Goal: Information Seeking & Learning: Find contact information

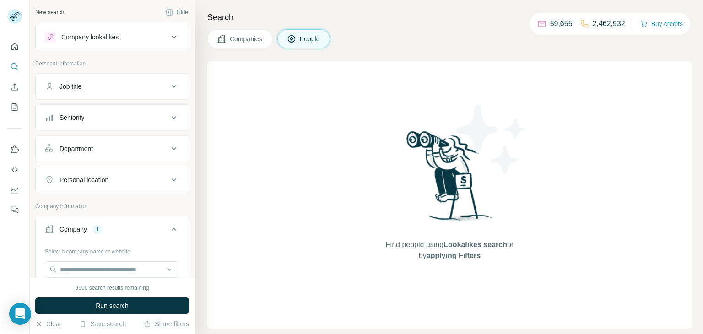
click at [222, 41] on icon at bounding box center [221, 39] width 8 height 8
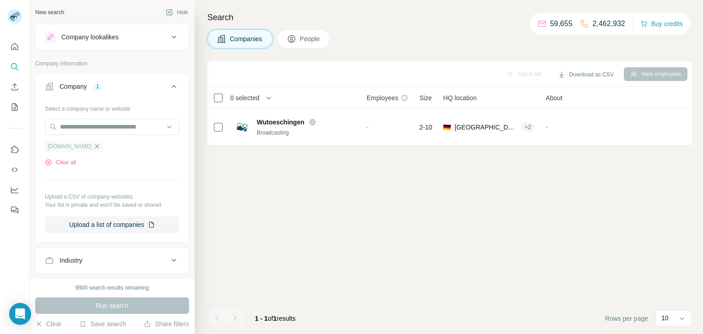
click at [101, 146] on icon "button" at bounding box center [96, 146] width 7 height 7
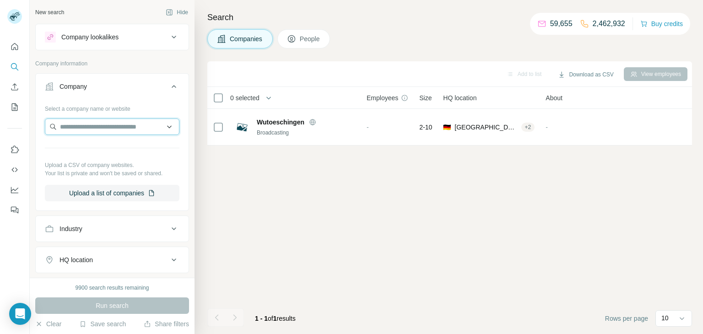
click at [129, 124] on input "text" at bounding box center [112, 127] width 135 height 16
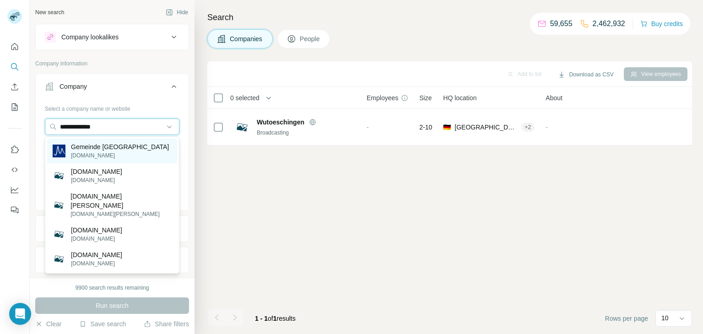
type input "**********"
click at [90, 151] on p "Gemeinde [GEOGRAPHIC_DATA]" at bounding box center [120, 146] width 98 height 9
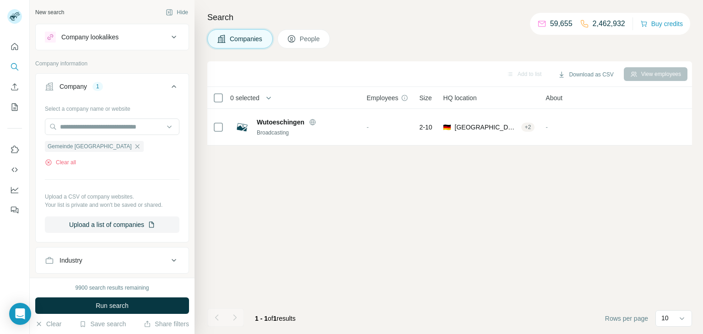
click at [311, 33] on button "People" at bounding box center [303, 38] width 53 height 19
